Goal: Transaction & Acquisition: Purchase product/service

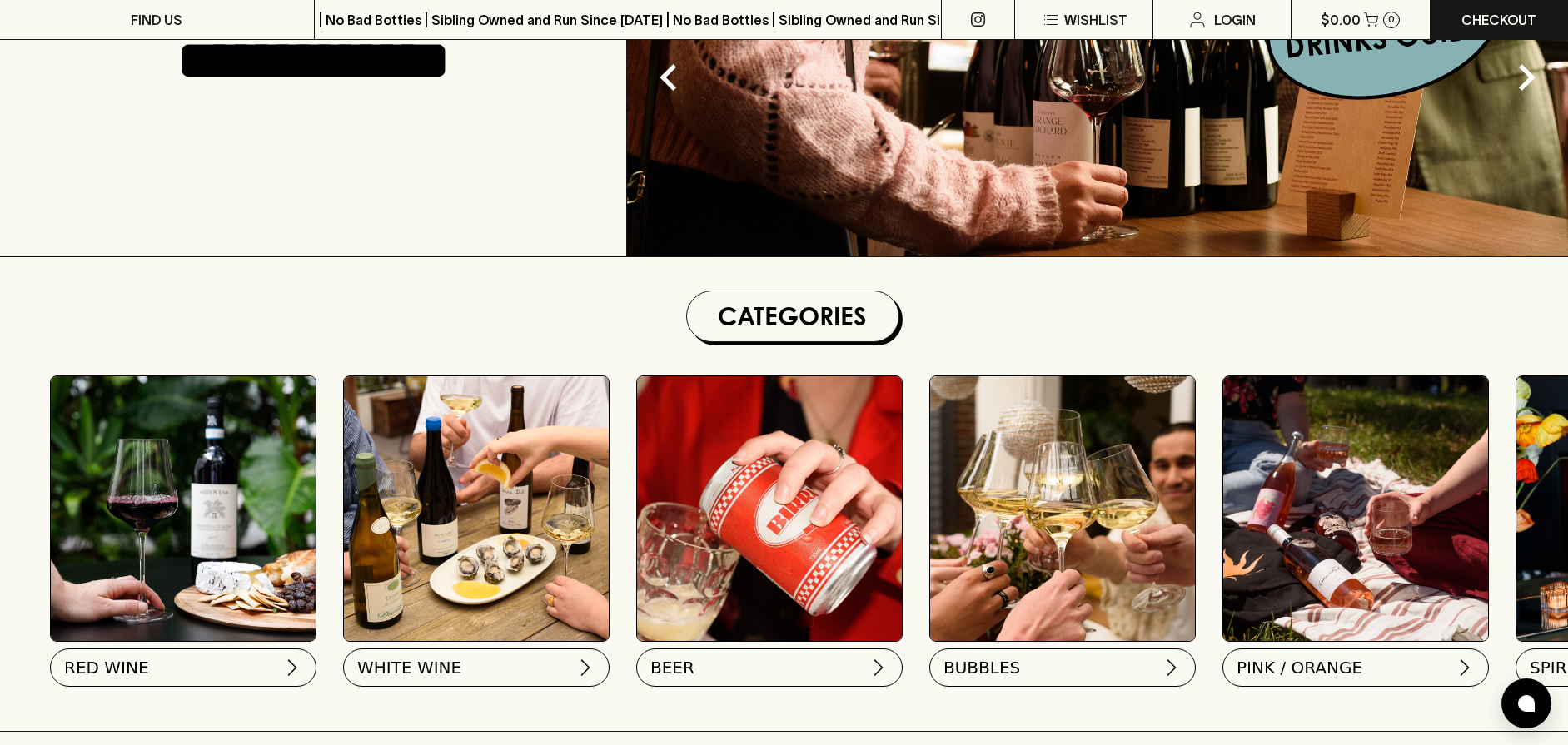
scroll to position [333, 0]
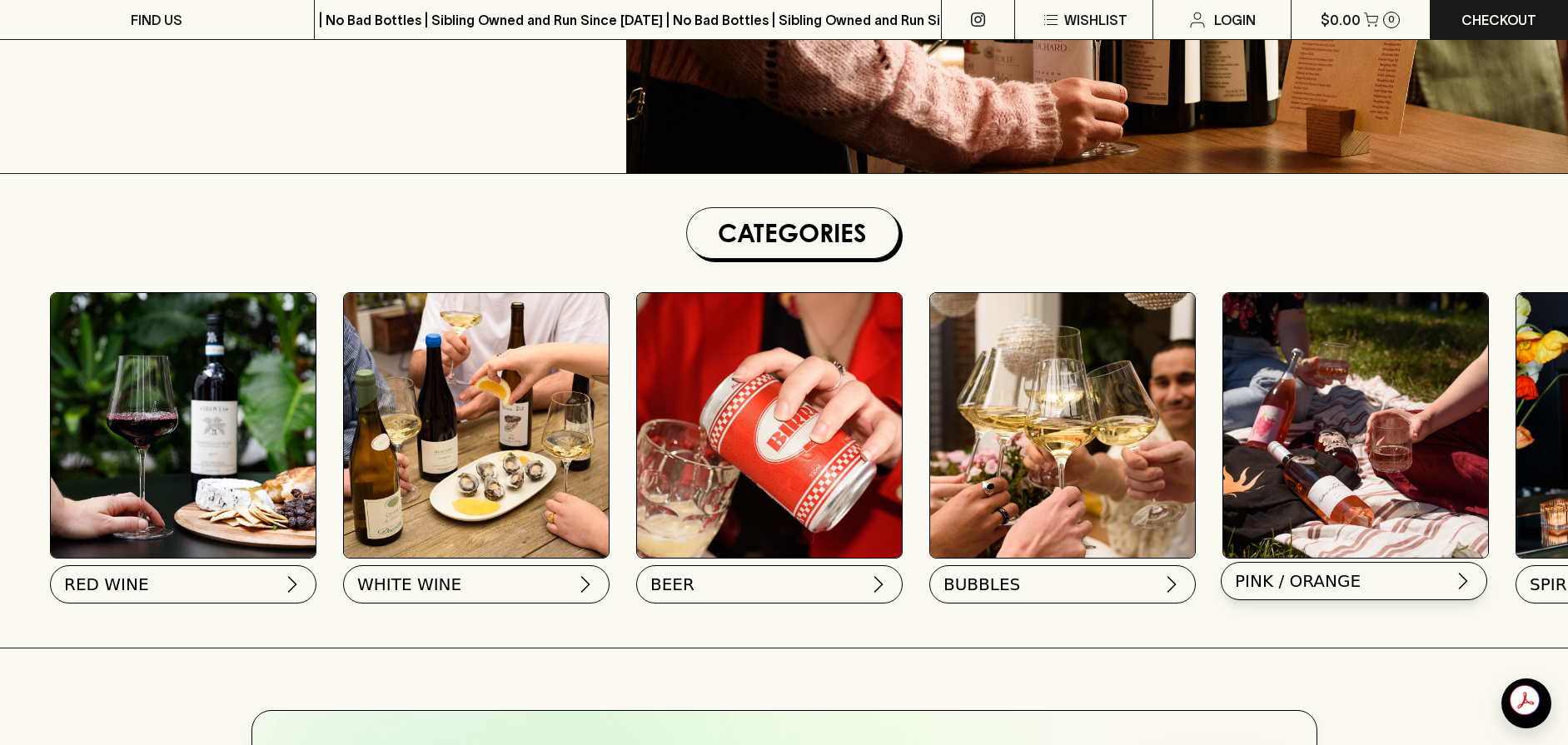
click at [1367, 593] on button "PINK / ORANGE" at bounding box center [1354, 581] width 267 height 39
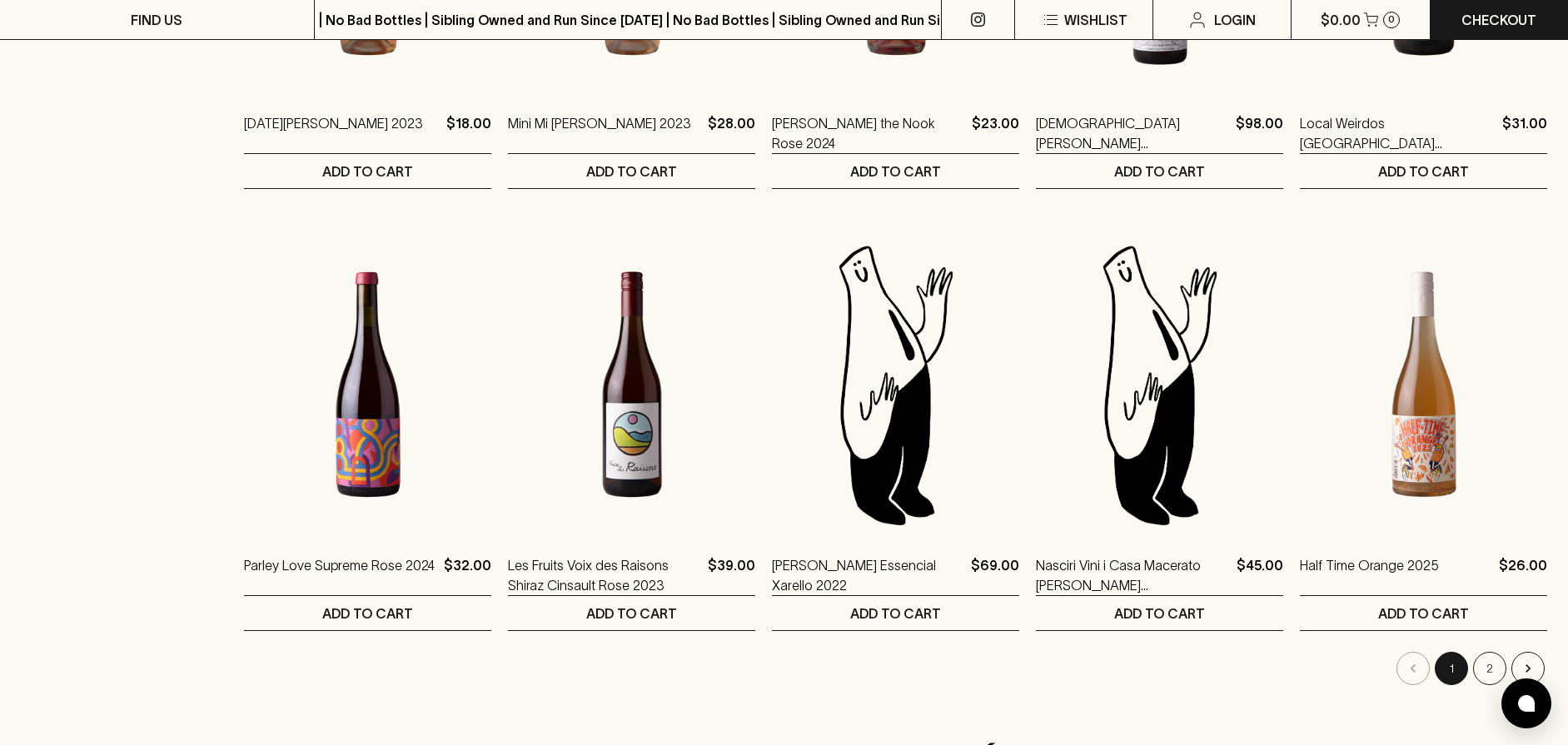
scroll to position [1498, 0]
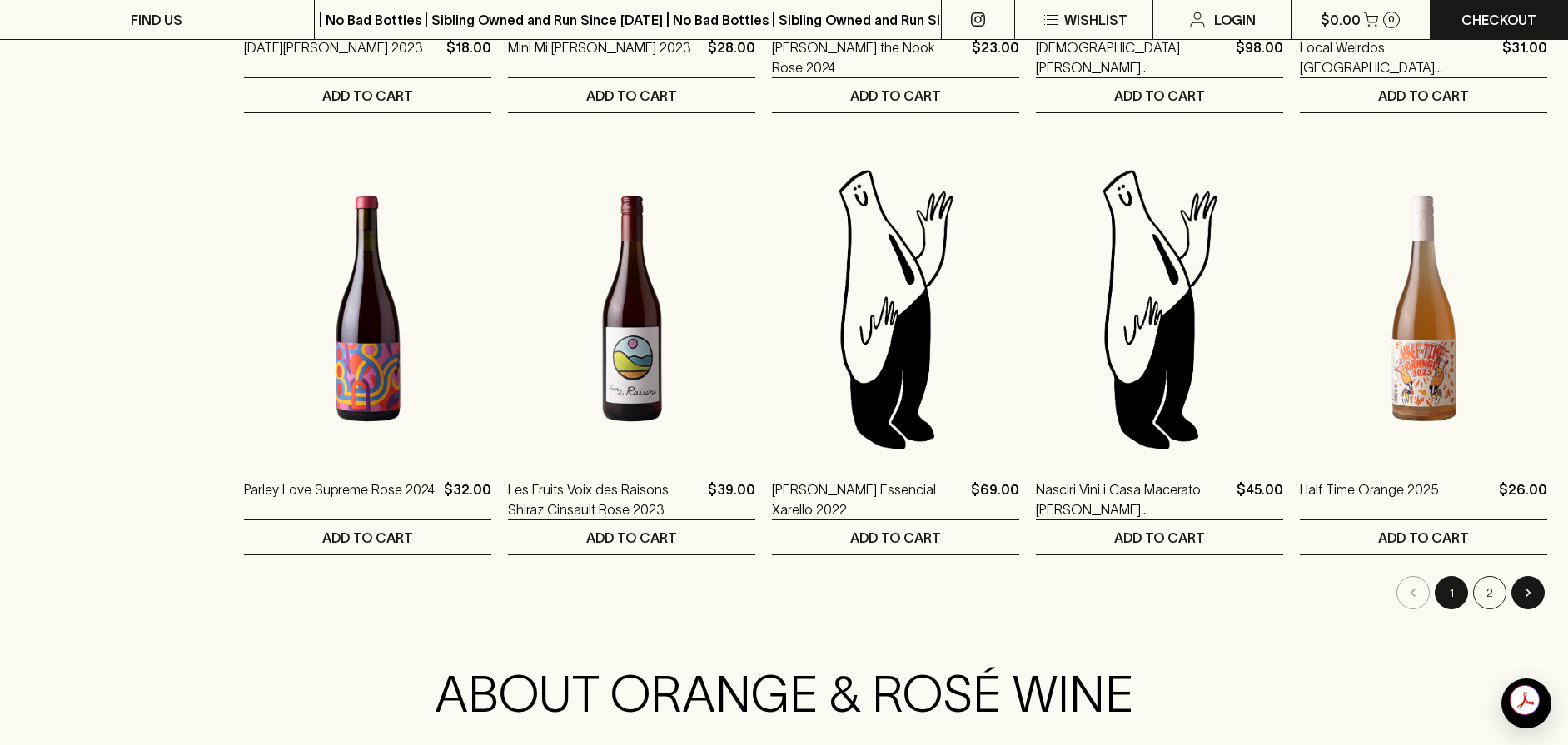
click at [1530, 587] on icon "Go to next page" at bounding box center [1528, 593] width 17 height 17
